Goal: Transaction & Acquisition: Subscribe to service/newsletter

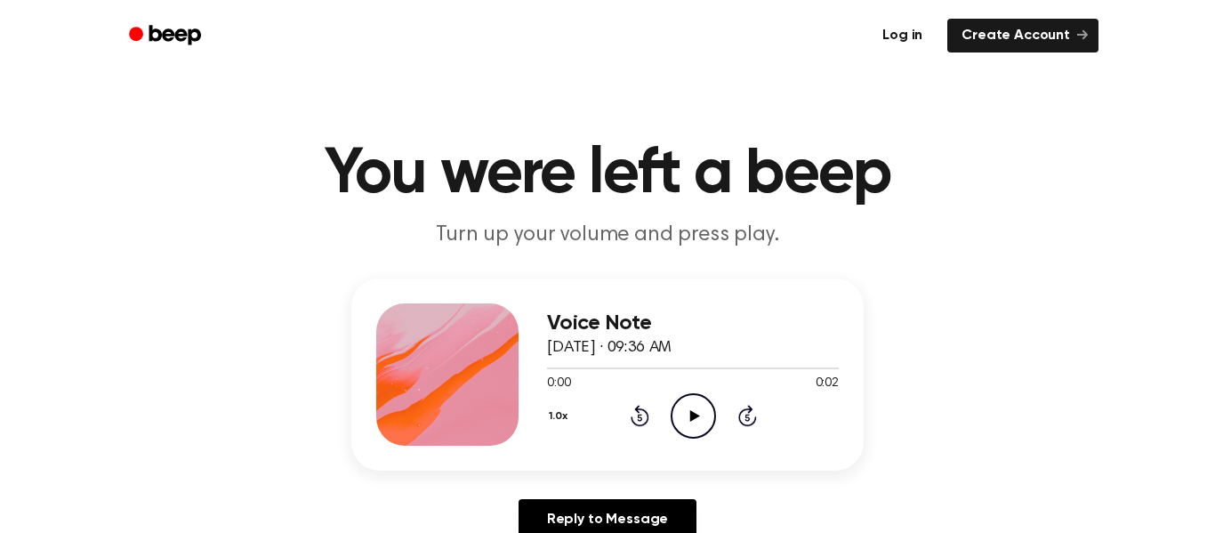
click at [914, 26] on link "Log in" at bounding box center [902, 36] width 68 height 34
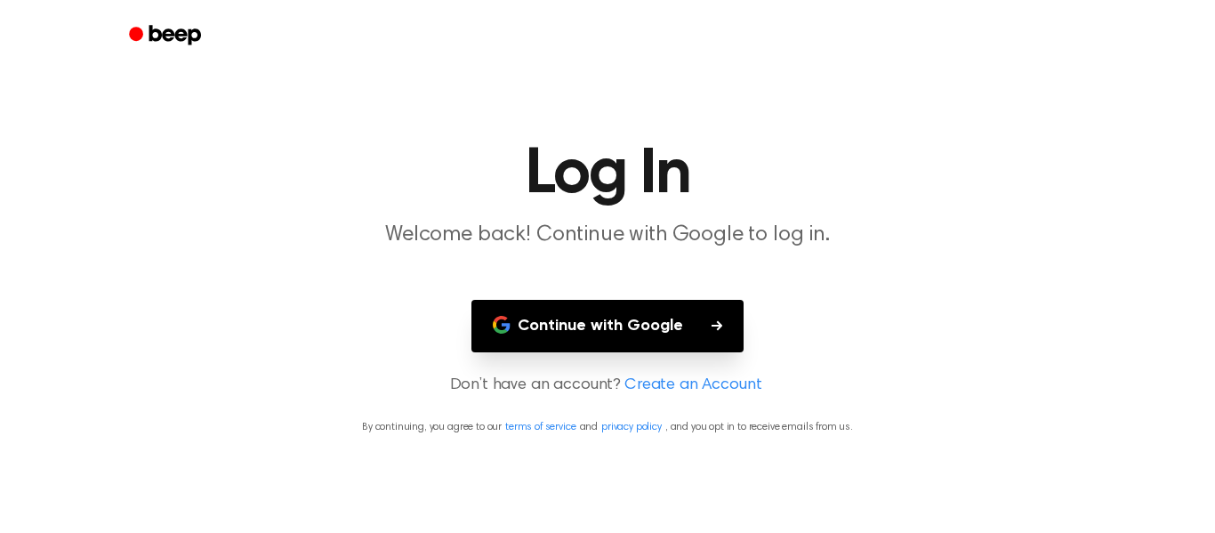
click at [658, 331] on button "Continue with Google" at bounding box center [607, 326] width 272 height 52
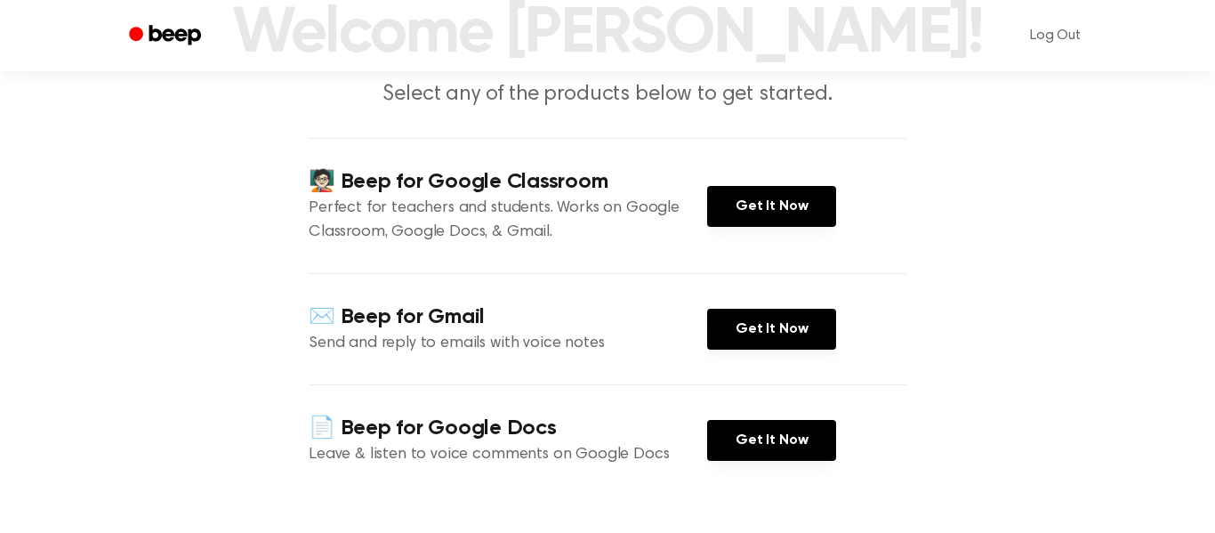
scroll to position [138, 0]
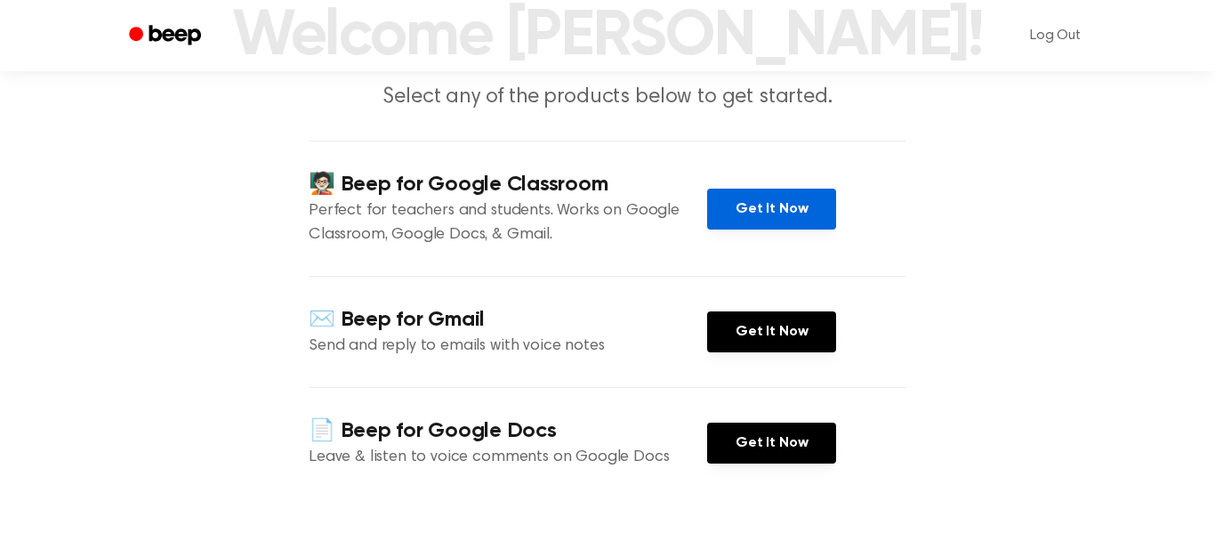
click at [788, 221] on link "Get It Now" at bounding box center [771, 209] width 129 height 41
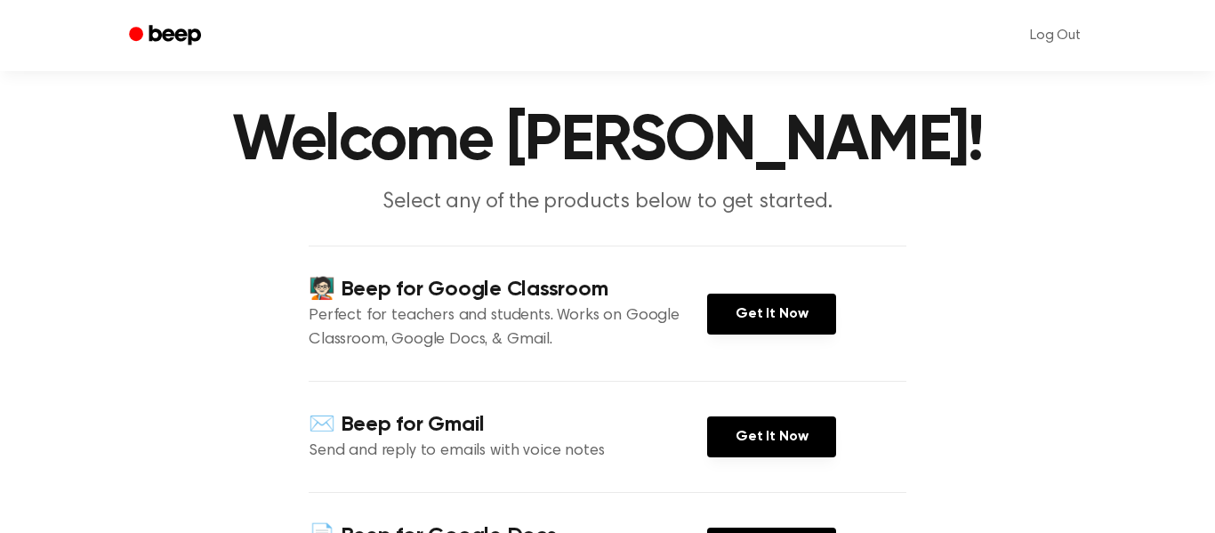
scroll to position [38, 0]
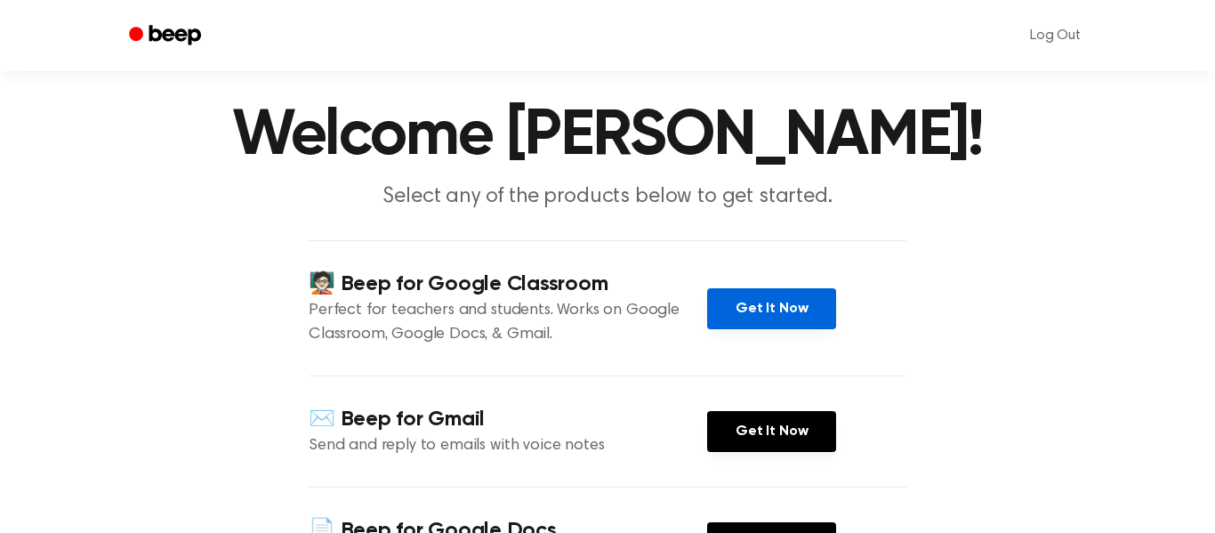
click at [783, 314] on link "Get It Now" at bounding box center [771, 308] width 129 height 41
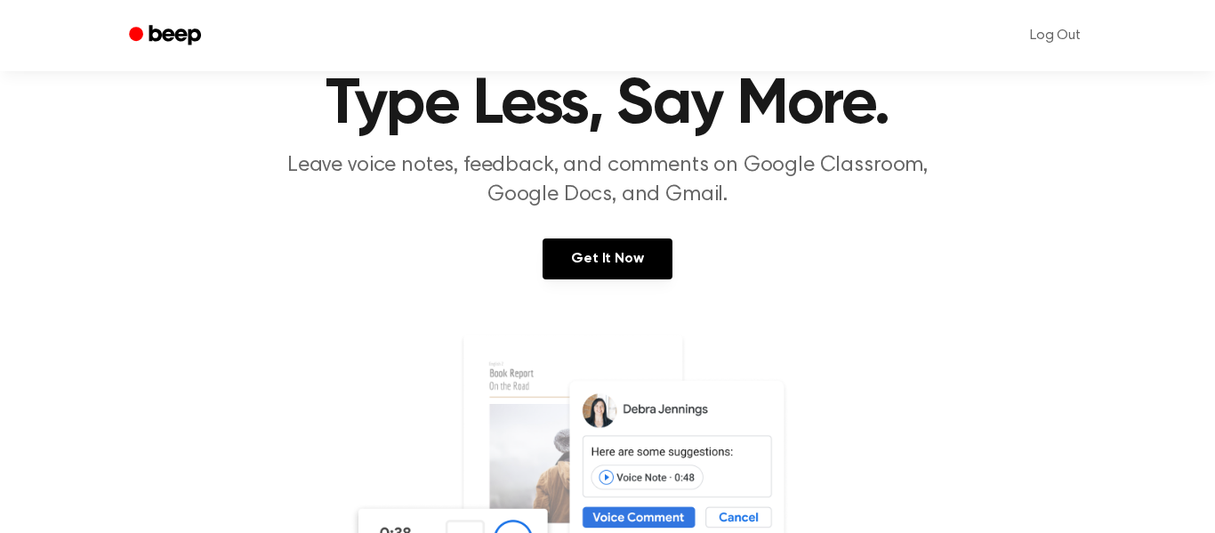
scroll to position [25, 0]
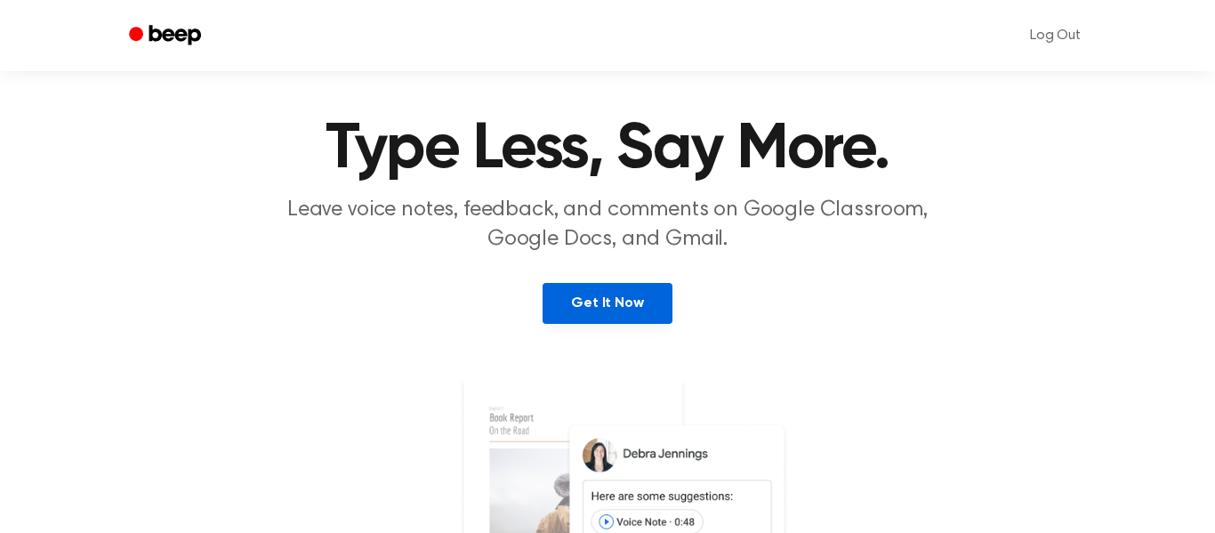
click at [616, 298] on link "Get It Now" at bounding box center [607, 303] width 129 height 41
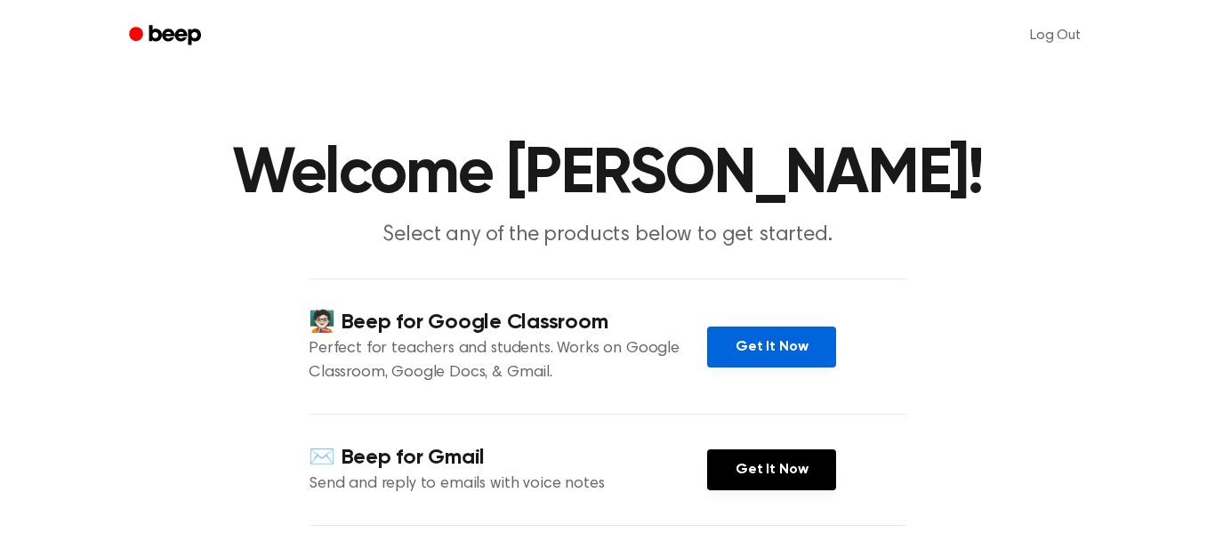
click at [752, 350] on link "Get It Now" at bounding box center [771, 346] width 129 height 41
click at [171, 38] on icon "Beep" at bounding box center [175, 35] width 52 height 20
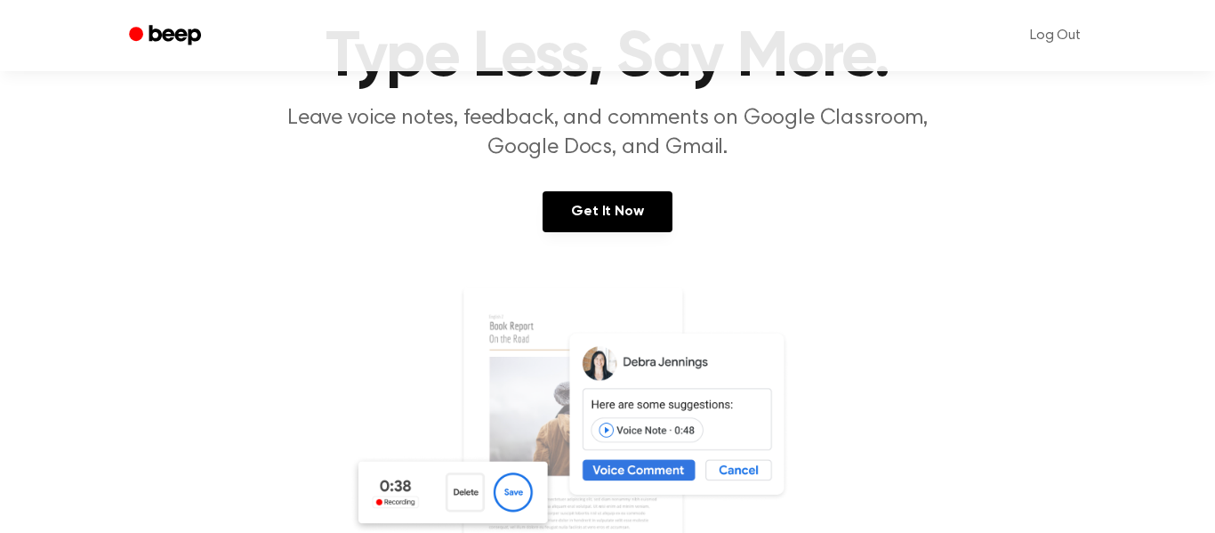
scroll to position [70, 0]
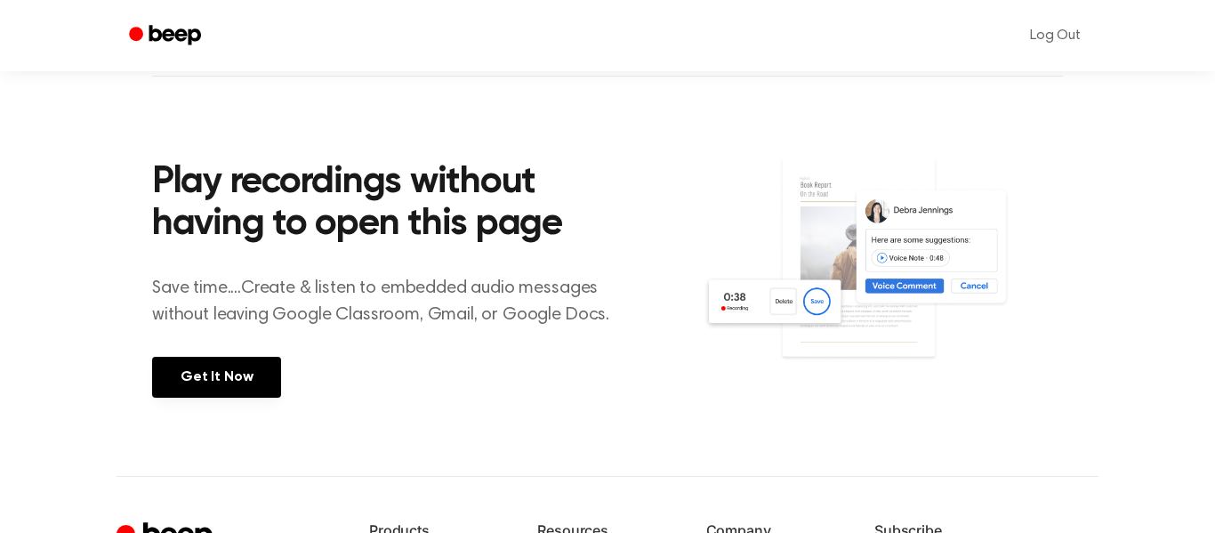
scroll to position [589, 0]
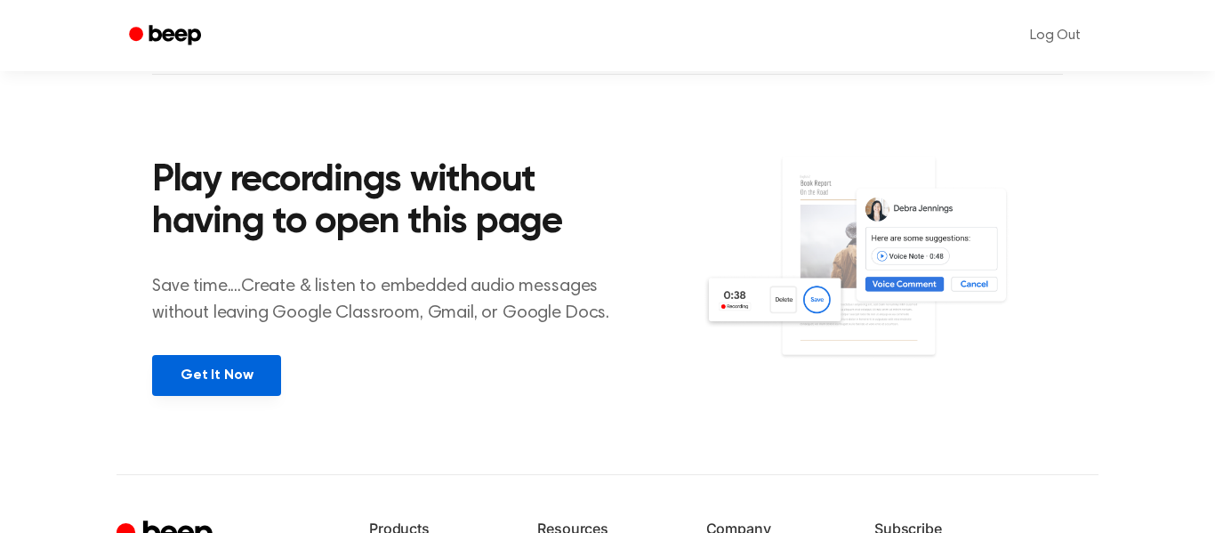
click at [203, 372] on link "Get It Now" at bounding box center [216, 375] width 129 height 41
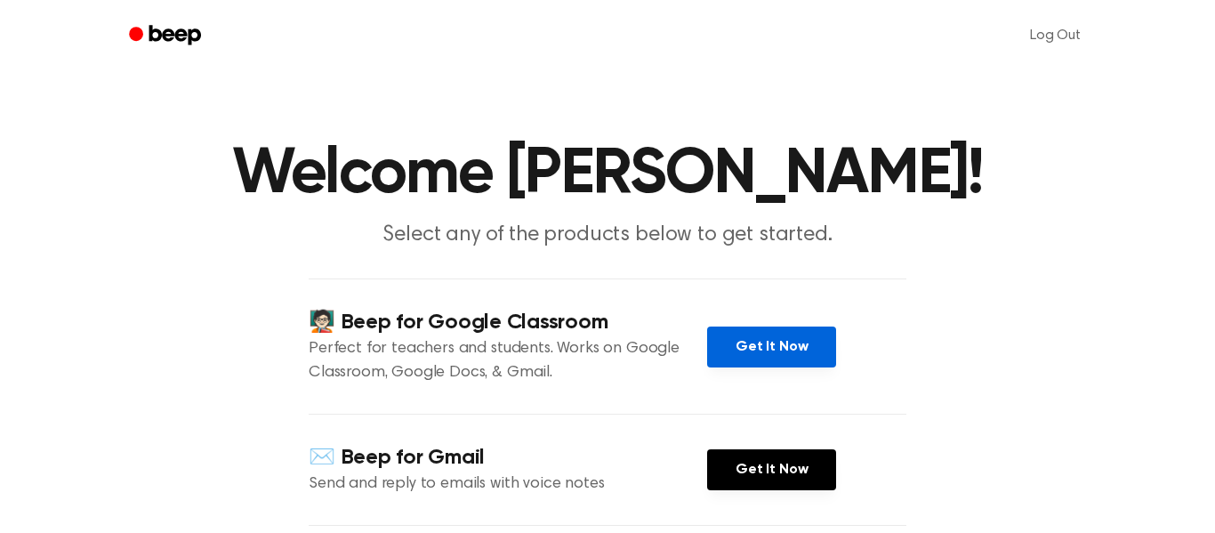
click at [783, 341] on link "Get It Now" at bounding box center [771, 346] width 129 height 41
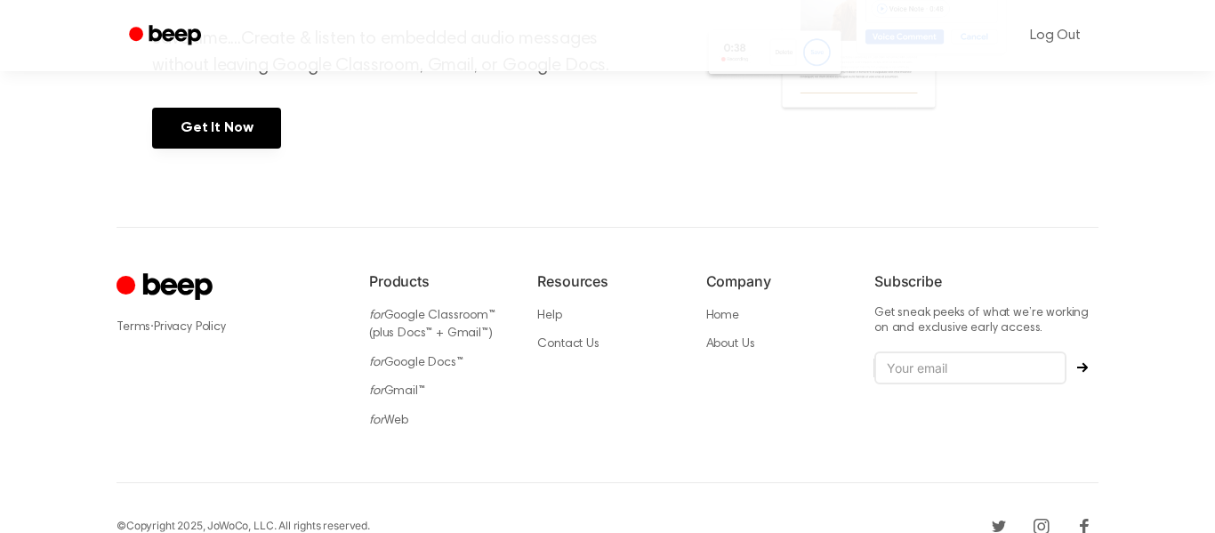
scroll to position [872, 0]
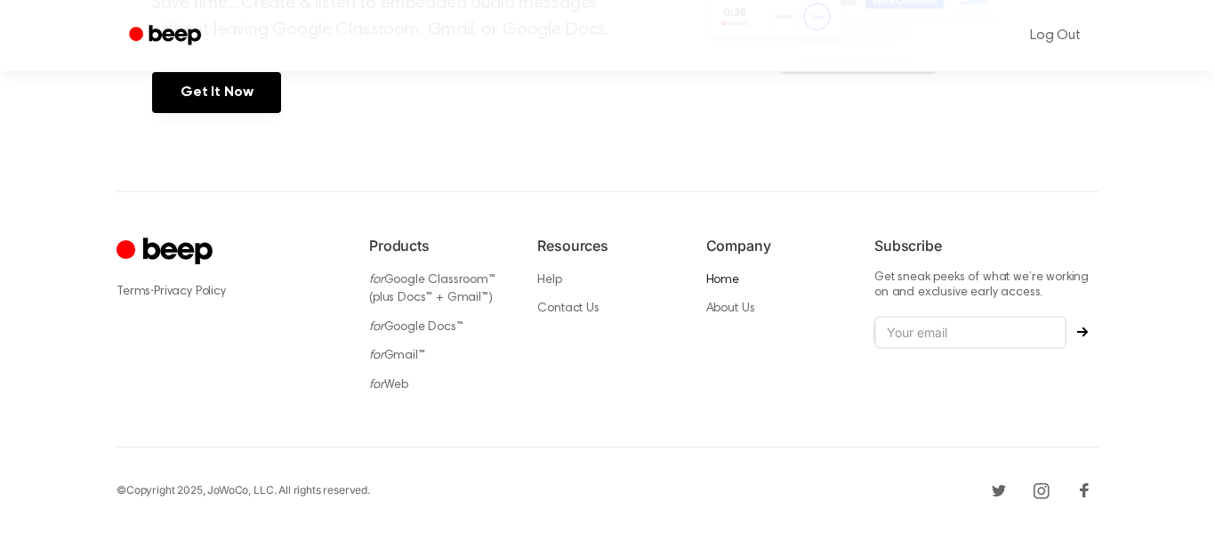
click at [724, 276] on link "Home" at bounding box center [722, 280] width 33 height 12
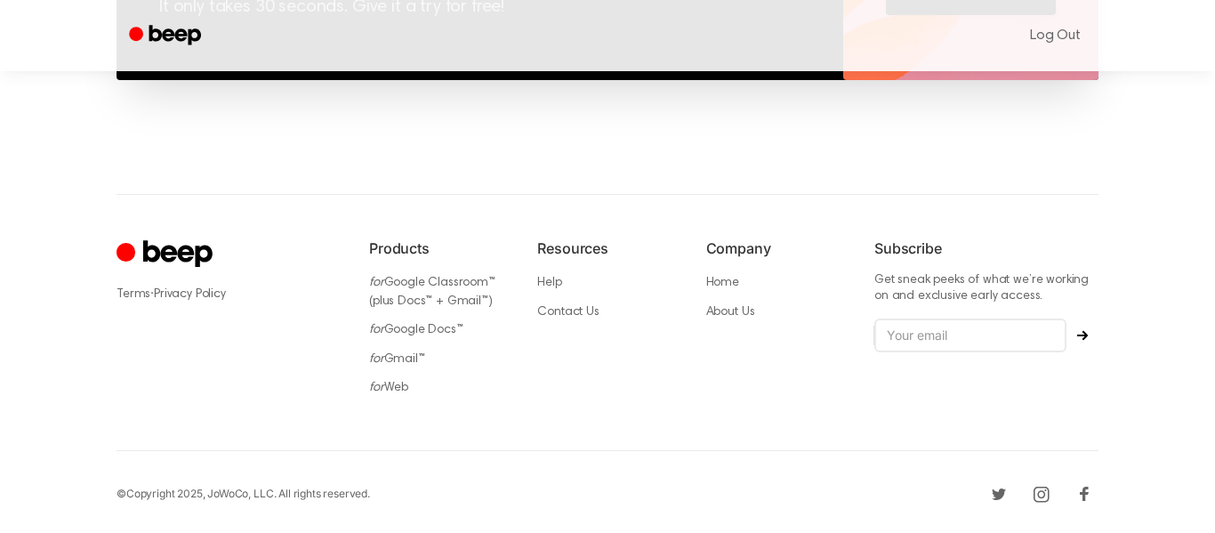
scroll to position [1486, 0]
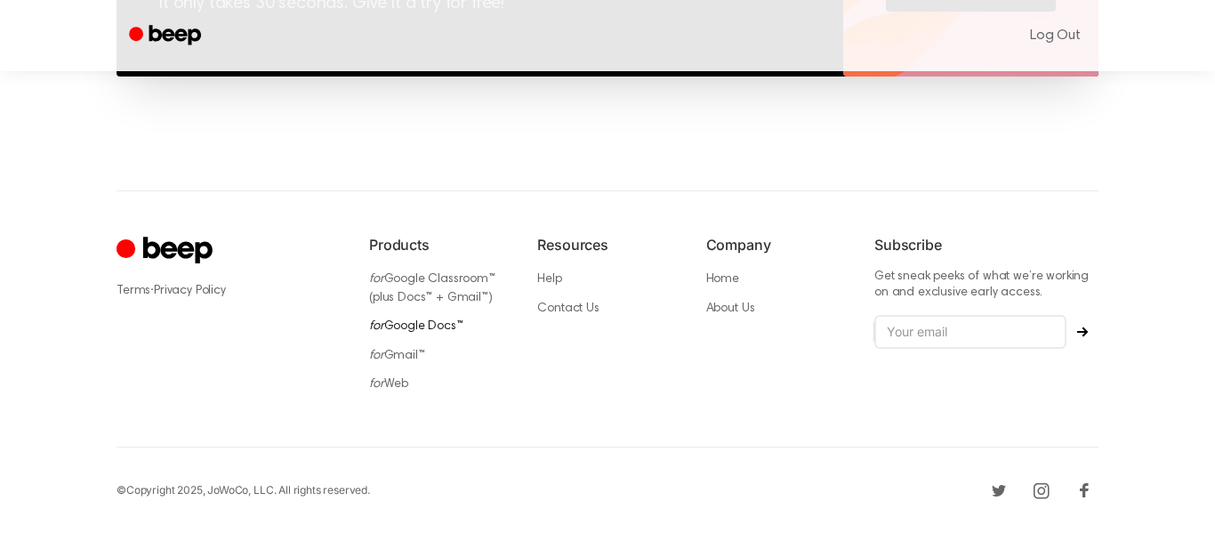
click at [427, 326] on link "for Google Docs™" at bounding box center [416, 326] width 94 height 12
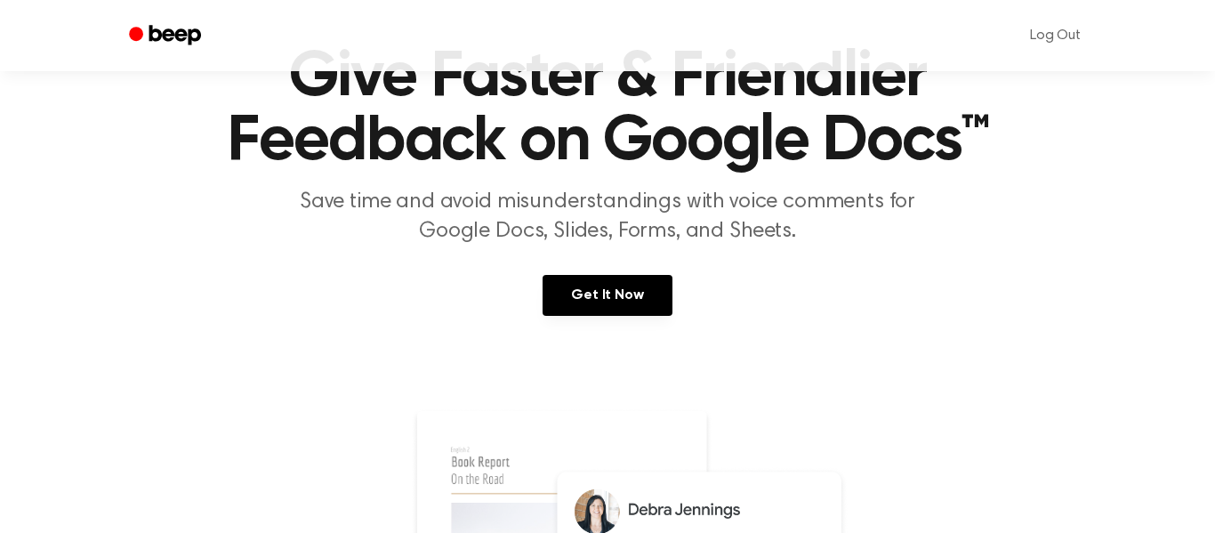
scroll to position [101, 0]
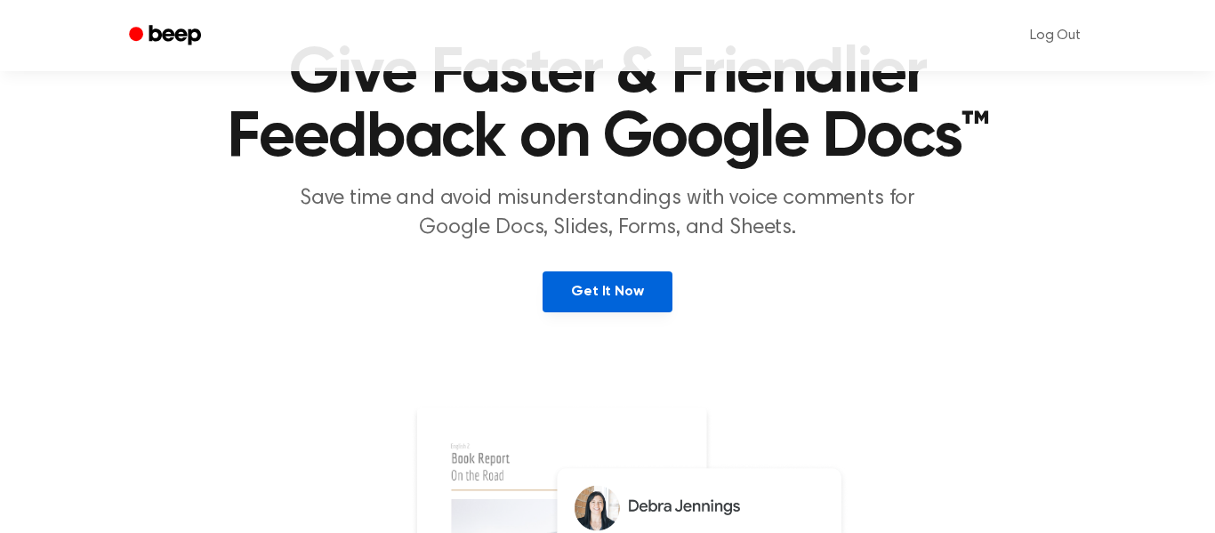
click at [597, 296] on link "Get It Now" at bounding box center [607, 291] width 129 height 41
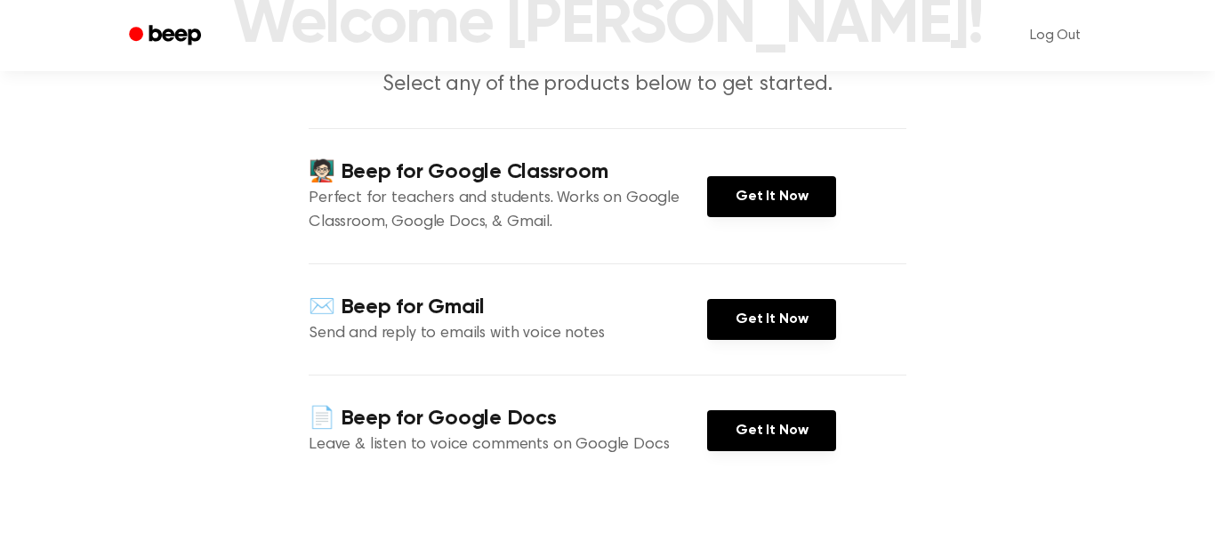
scroll to position [157, 0]
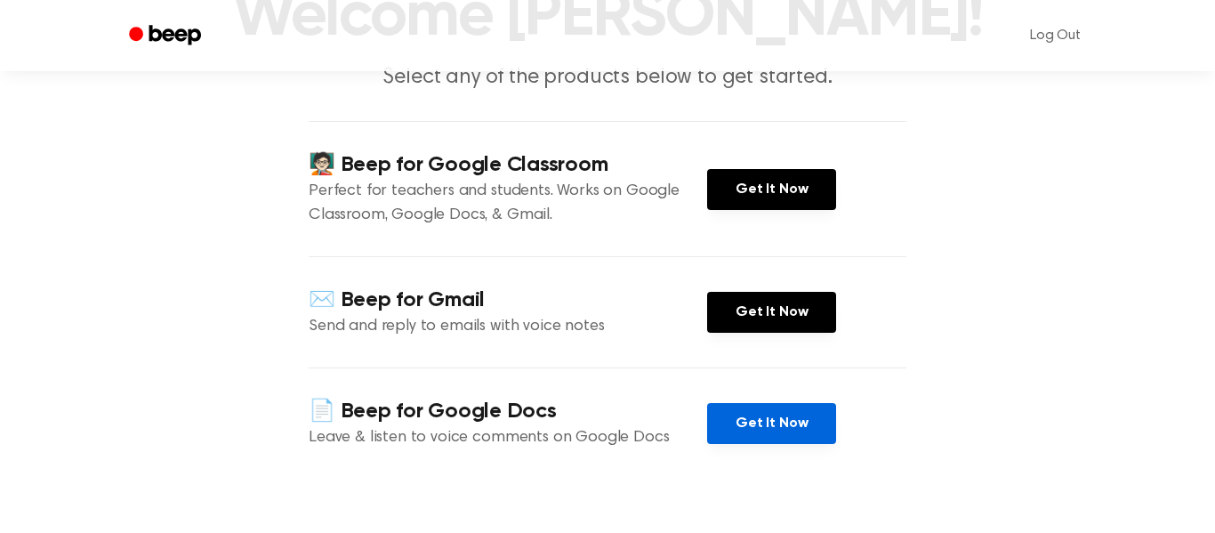
click at [742, 426] on link "Get It Now" at bounding box center [771, 423] width 129 height 41
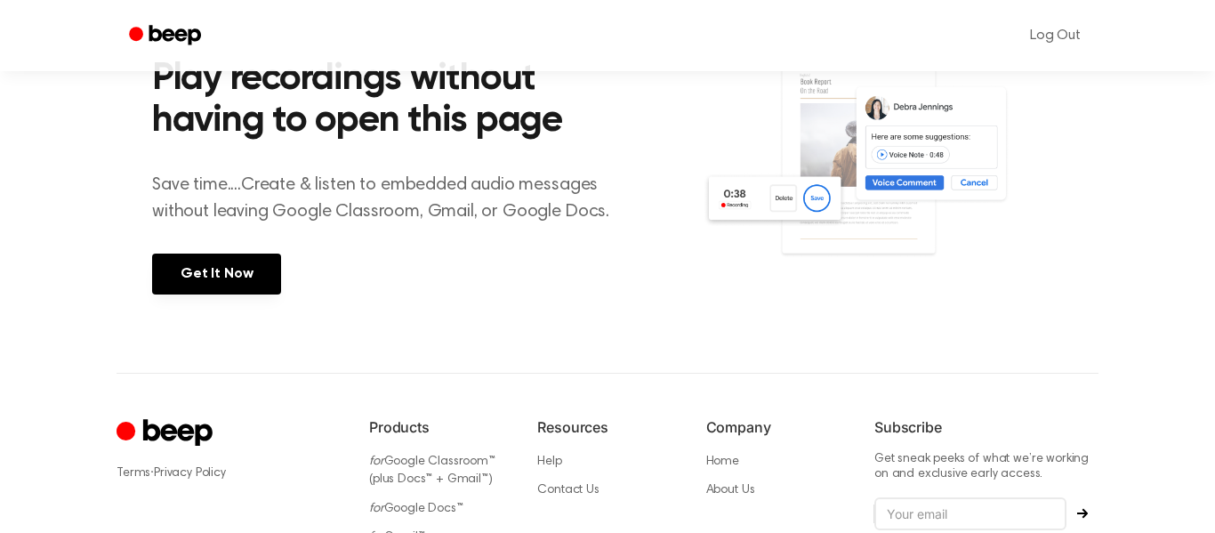
scroll to position [686, 0]
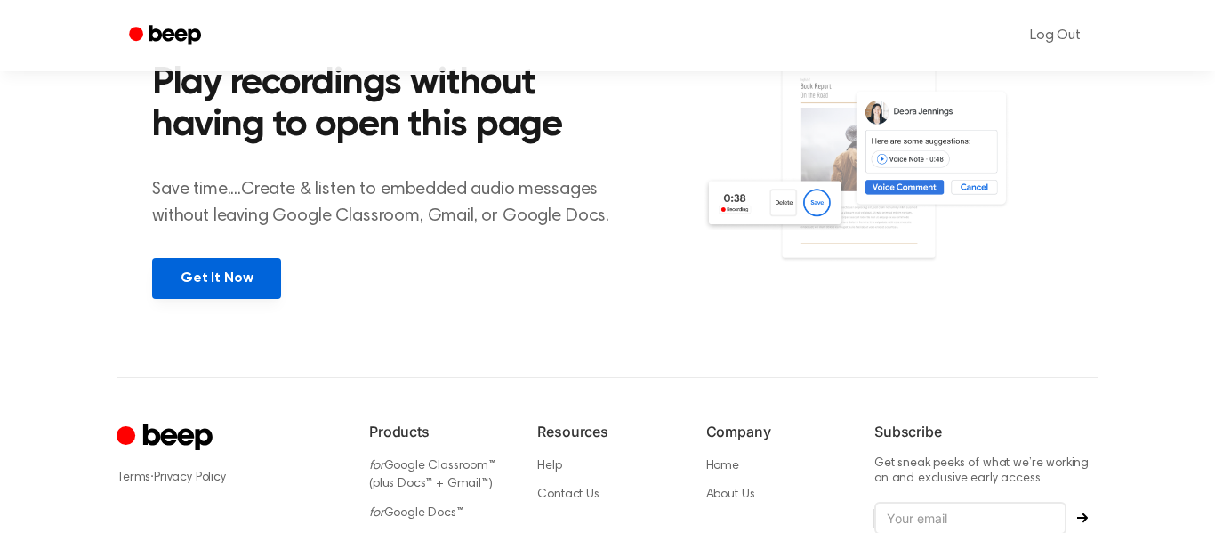
click at [236, 283] on link "Get It Now" at bounding box center [216, 278] width 129 height 41
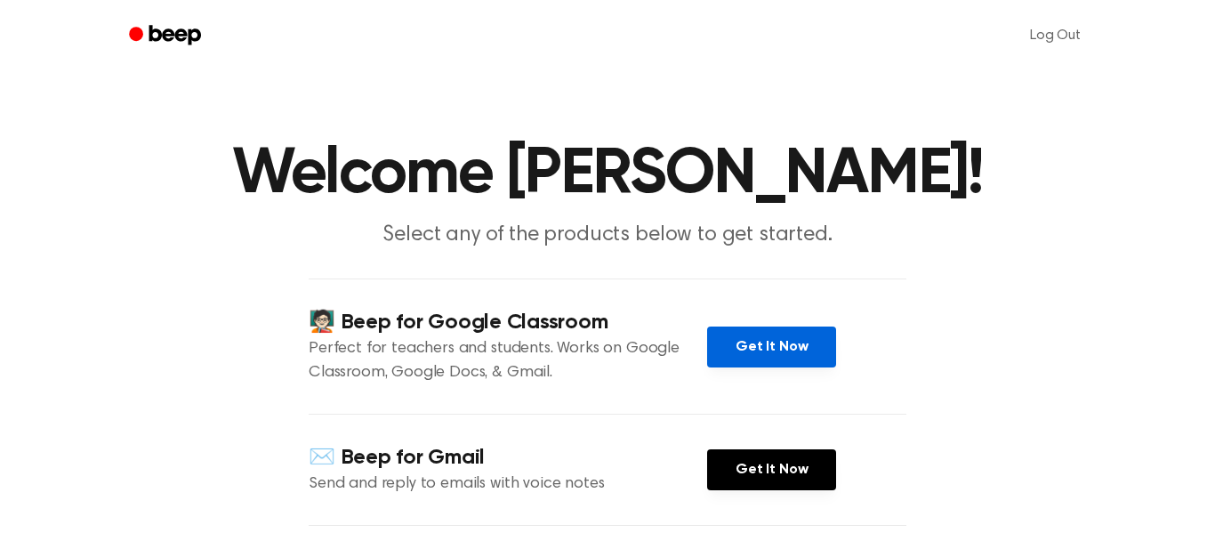
click at [793, 358] on link "Get It Now" at bounding box center [771, 346] width 129 height 41
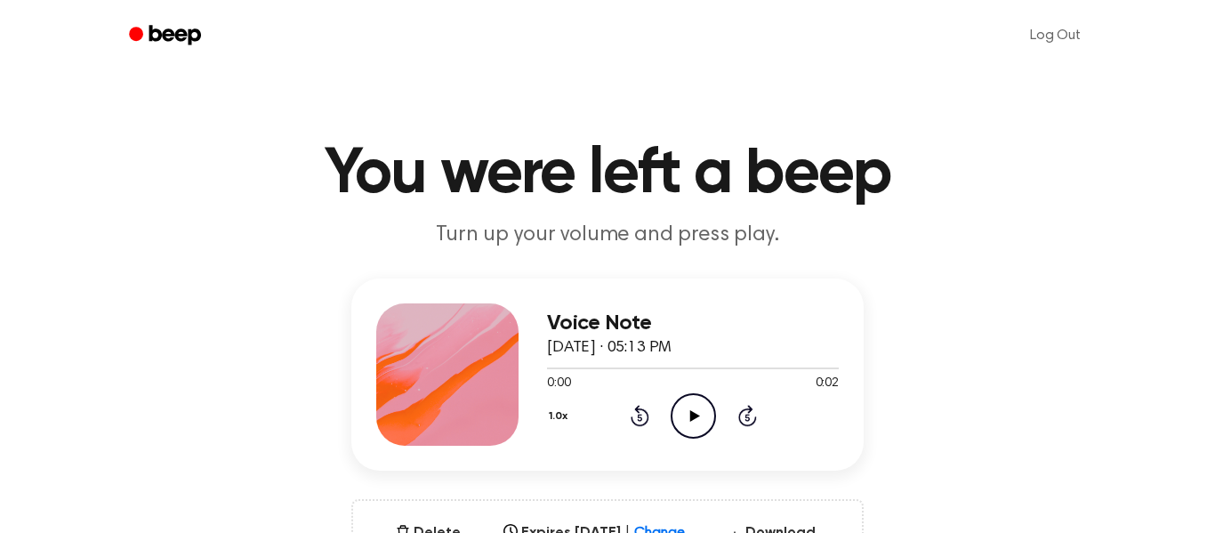
click at [475, 238] on p "Turn up your volume and press play." at bounding box center [607, 235] width 683 height 29
click at [698, 423] on icon "Play Audio" at bounding box center [693, 415] width 45 height 45
click at [698, 423] on icon "Pause Audio" at bounding box center [693, 415] width 45 height 45
